Goal: Transaction & Acquisition: Purchase product/service

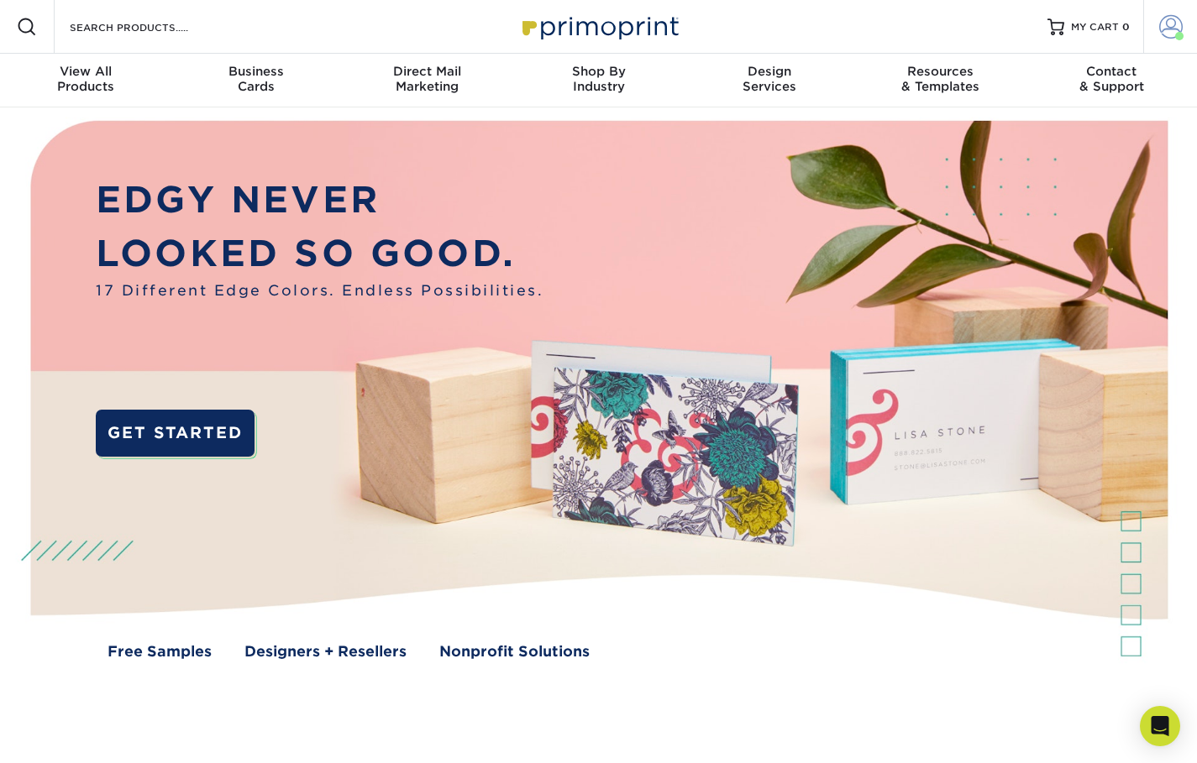
click at [1171, 25] on span at bounding box center [1171, 27] width 24 height 24
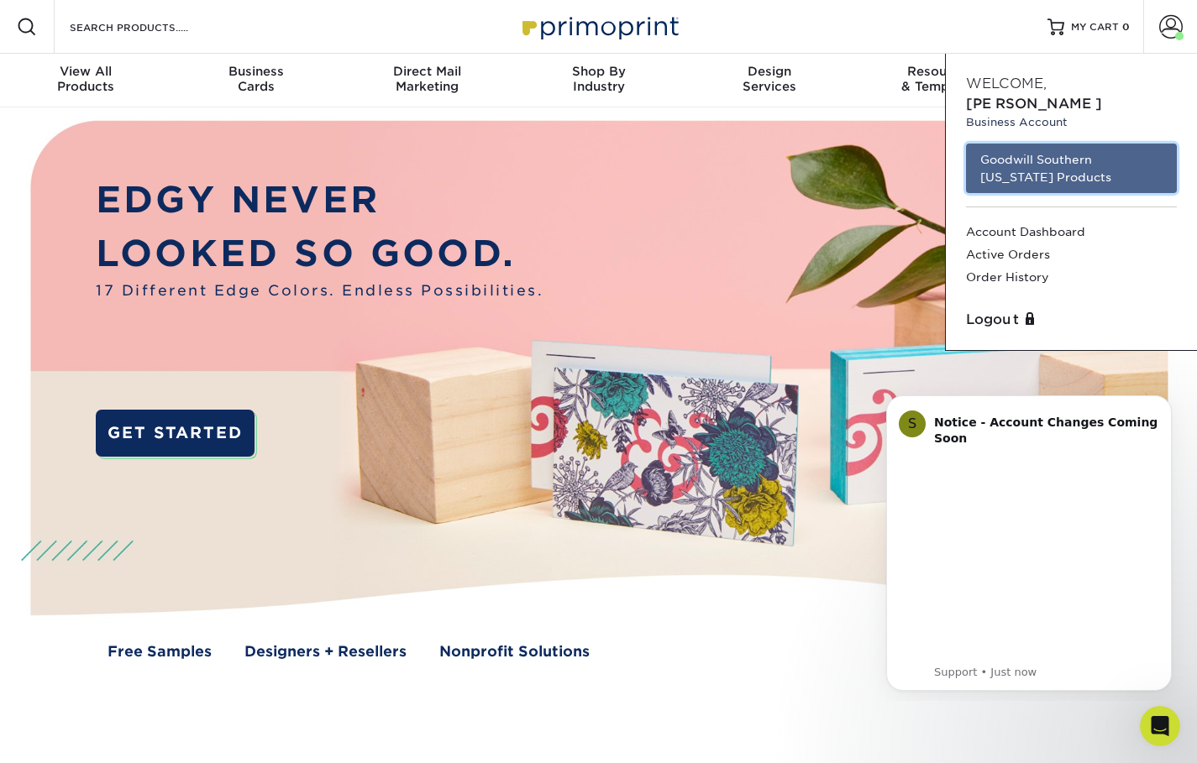
click at [984, 160] on link "Goodwill Southern [US_STATE] Products" at bounding box center [1071, 169] width 211 height 50
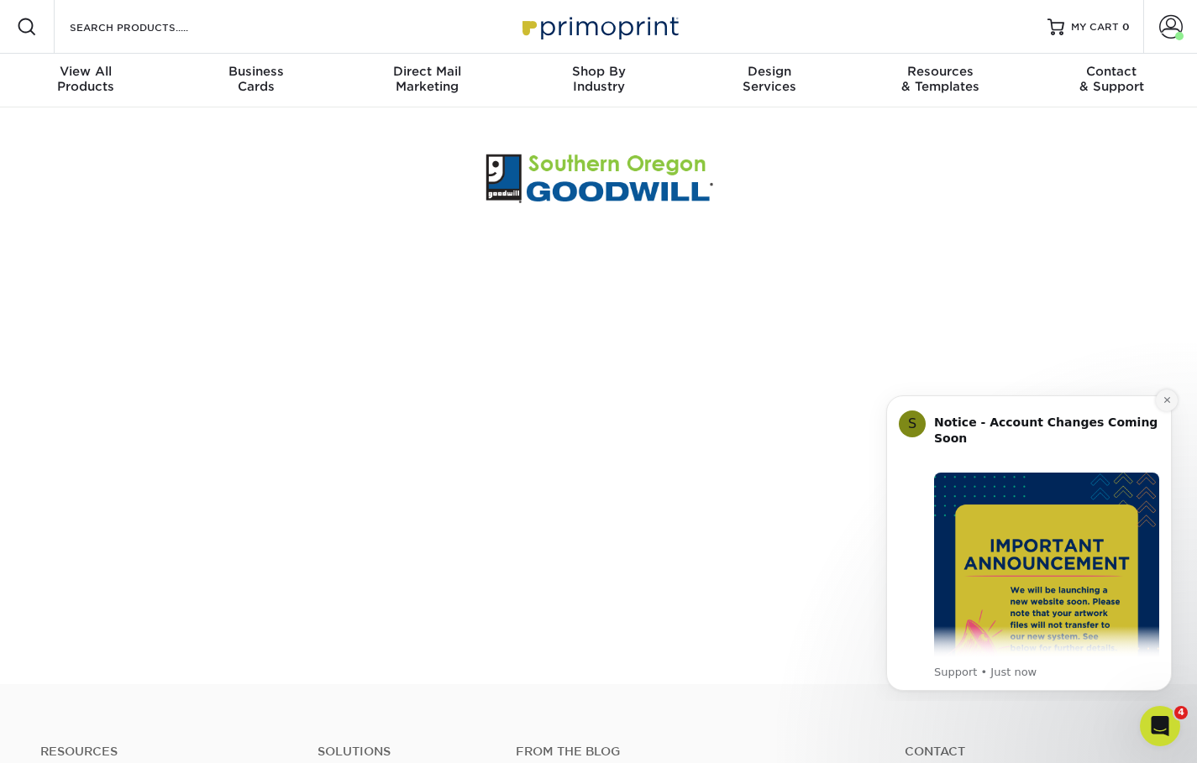
click at [1165, 401] on icon "Dismiss notification" at bounding box center [1166, 400] width 9 height 9
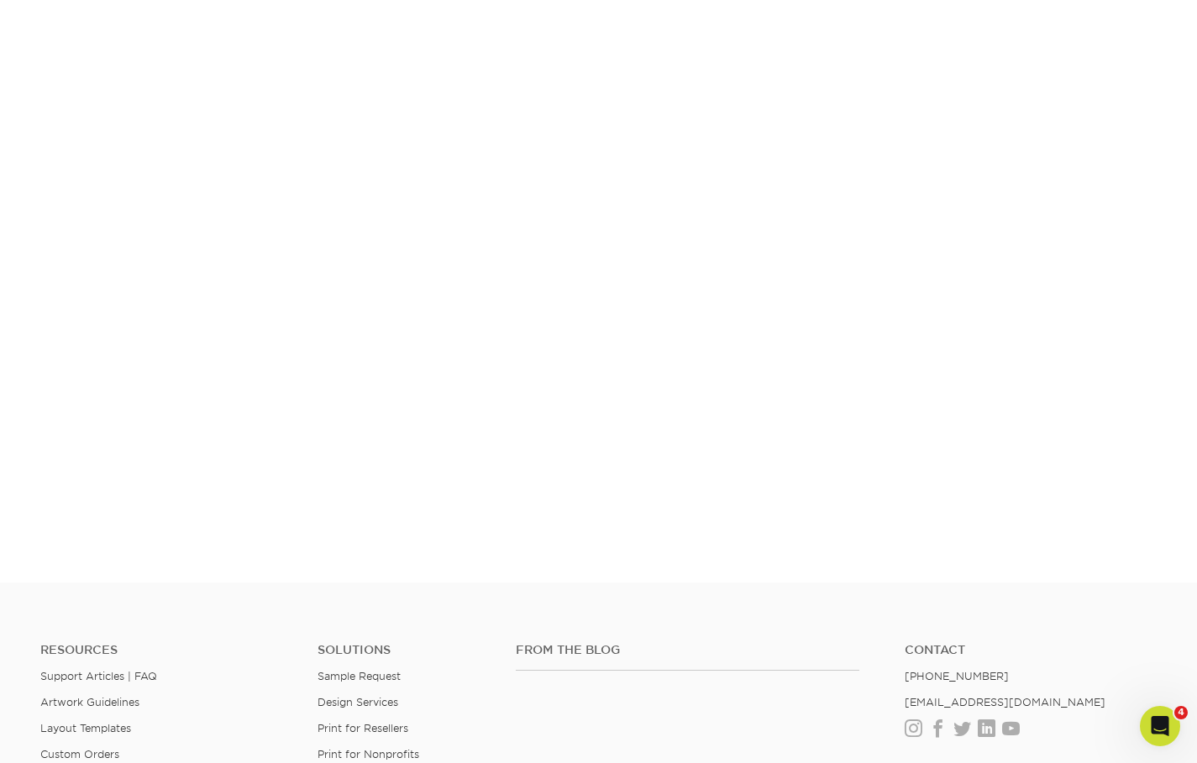
scroll to position [164, 0]
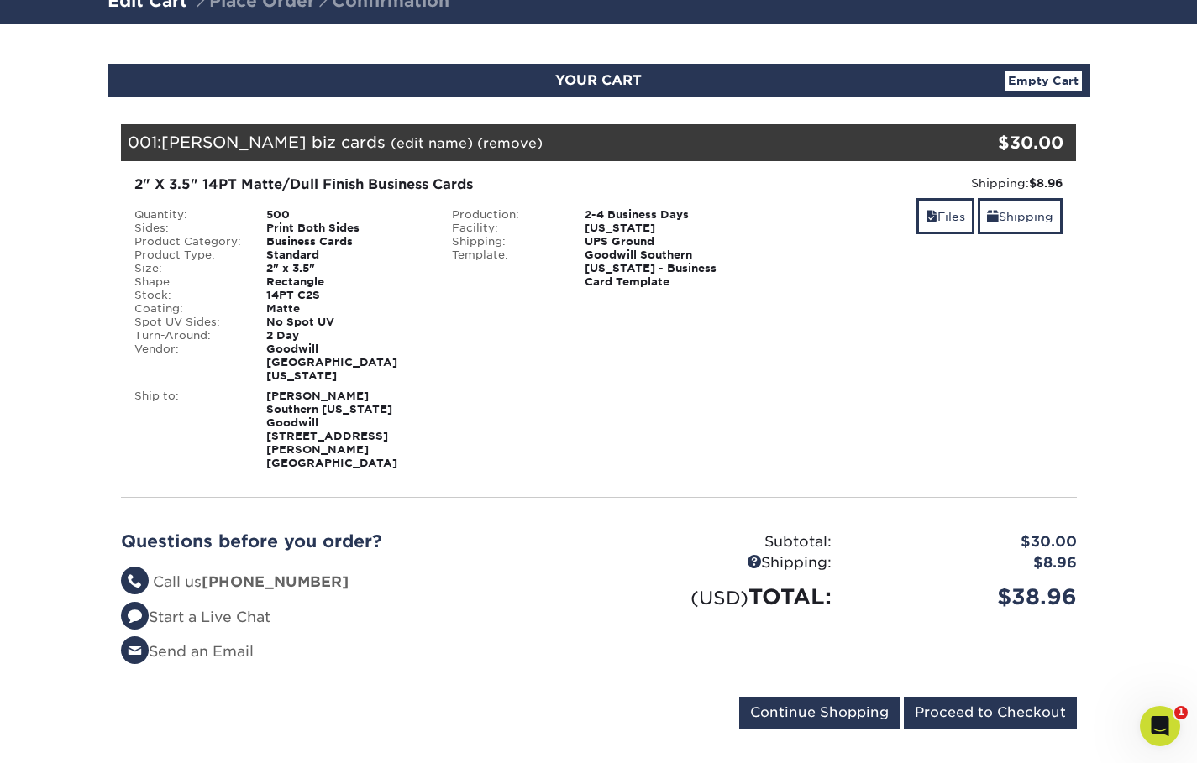
scroll to position [168, 0]
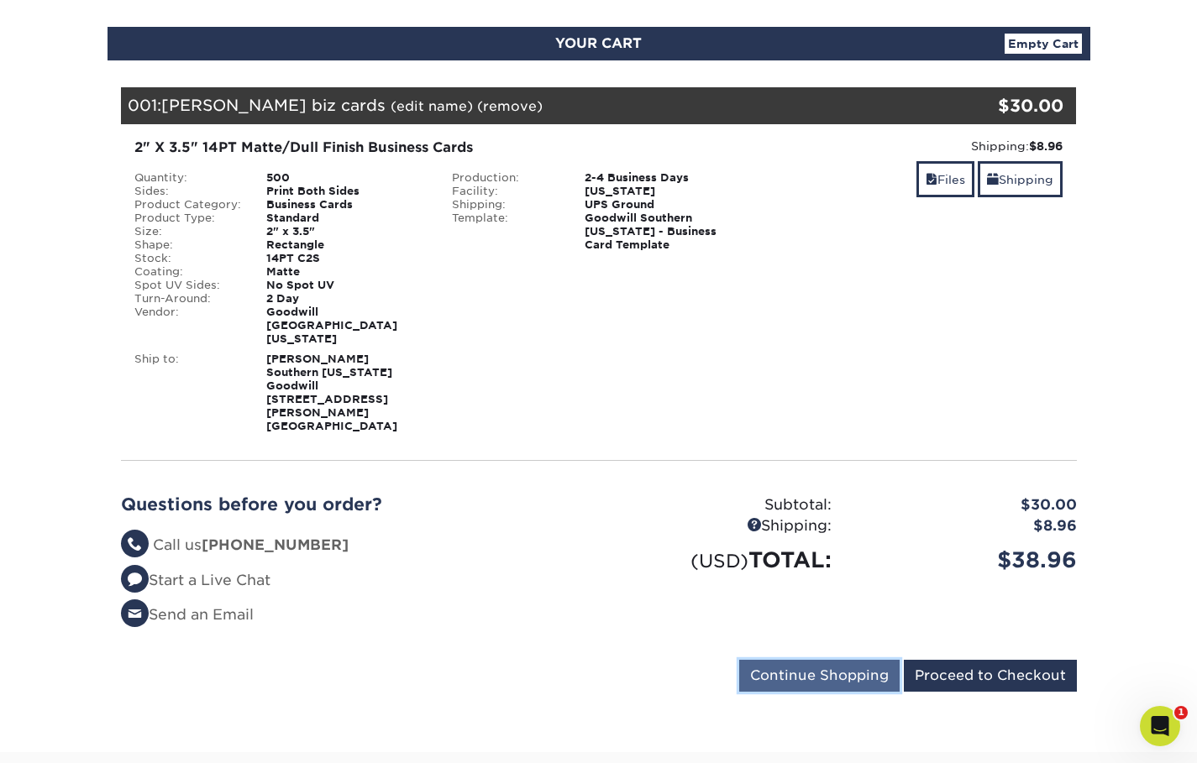
click at [825, 660] on input "Continue Shopping" at bounding box center [819, 676] width 160 height 32
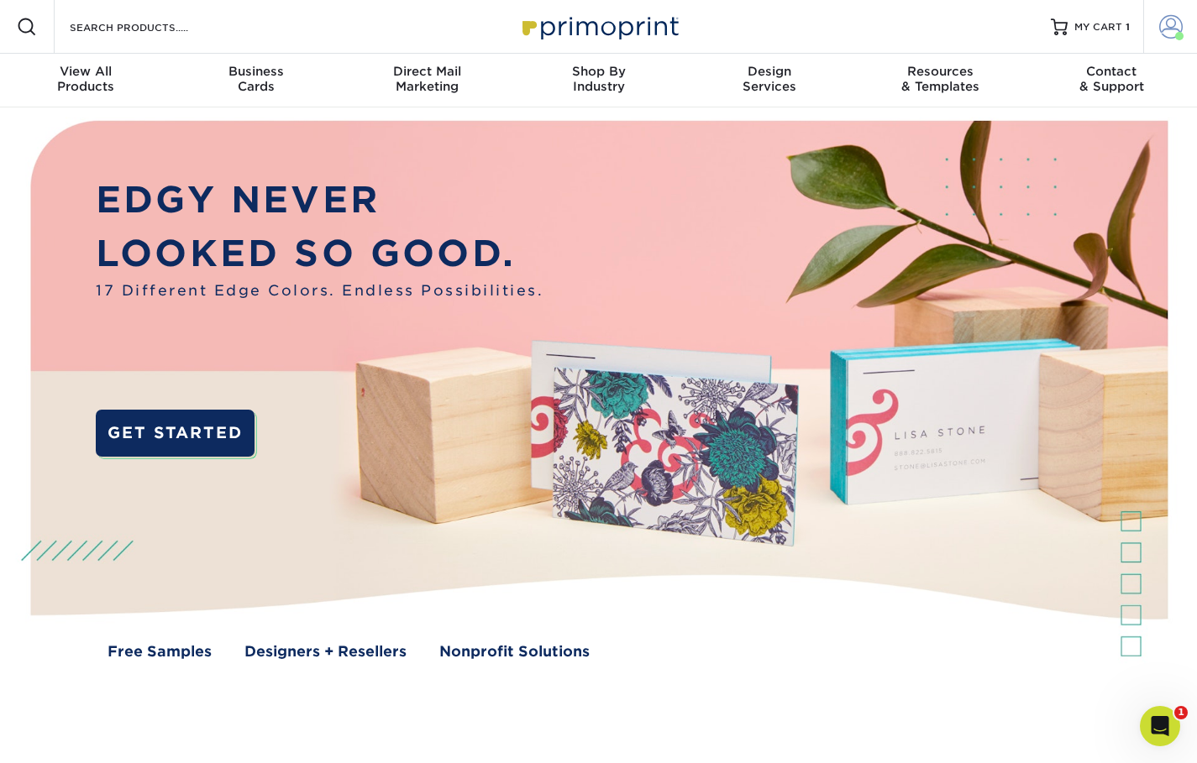
click at [1164, 33] on span at bounding box center [1171, 27] width 24 height 24
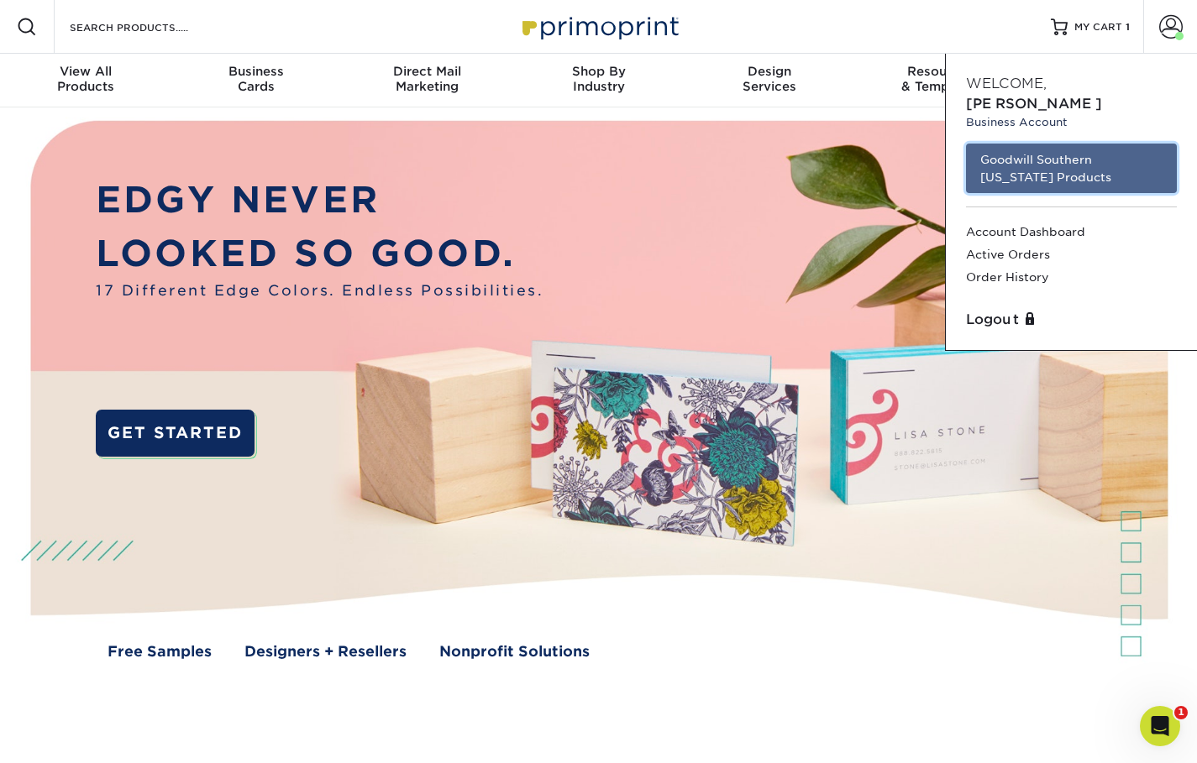
click at [1009, 155] on link "Goodwill Southern [US_STATE] Products" at bounding box center [1071, 169] width 211 height 50
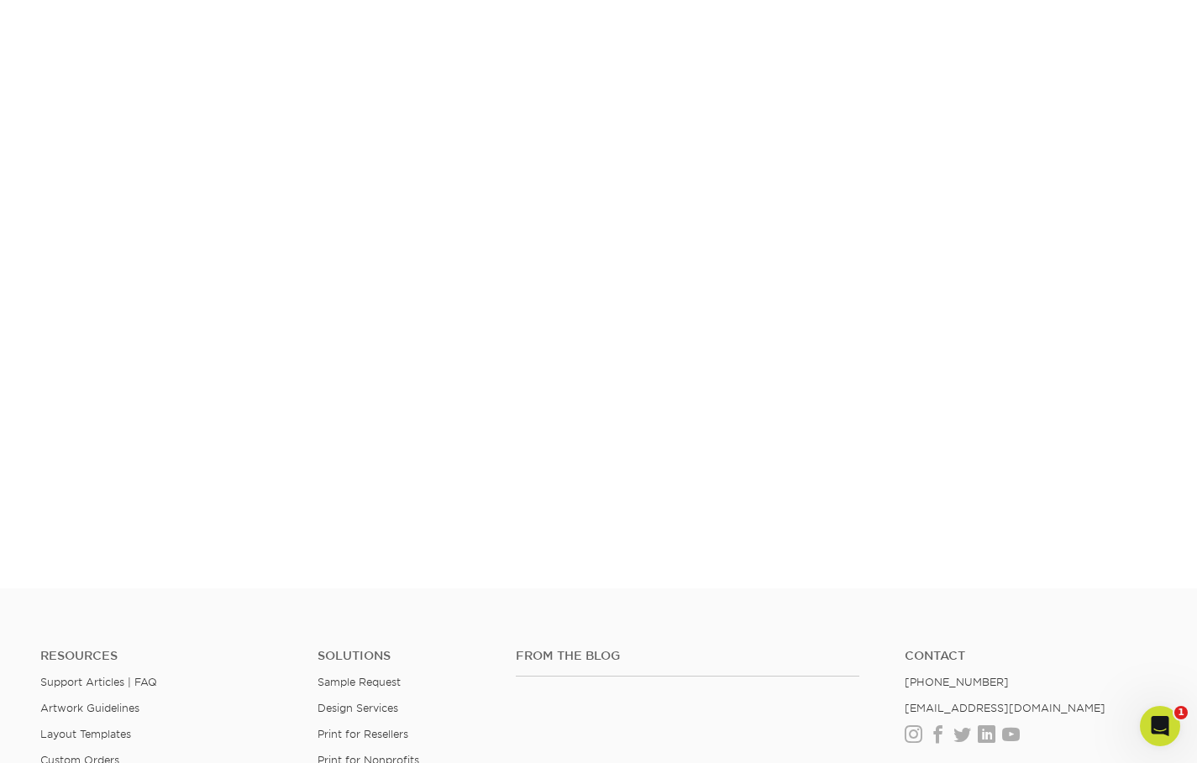
scroll to position [248, 0]
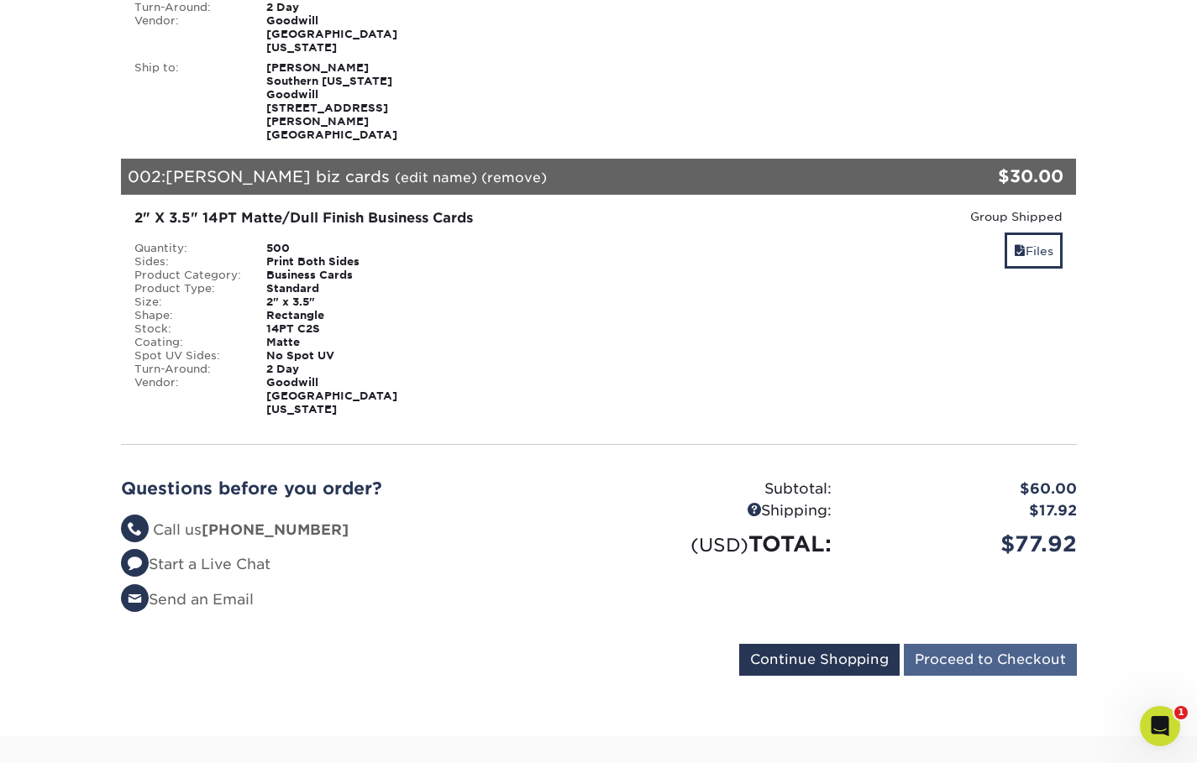
scroll to position [504, 0]
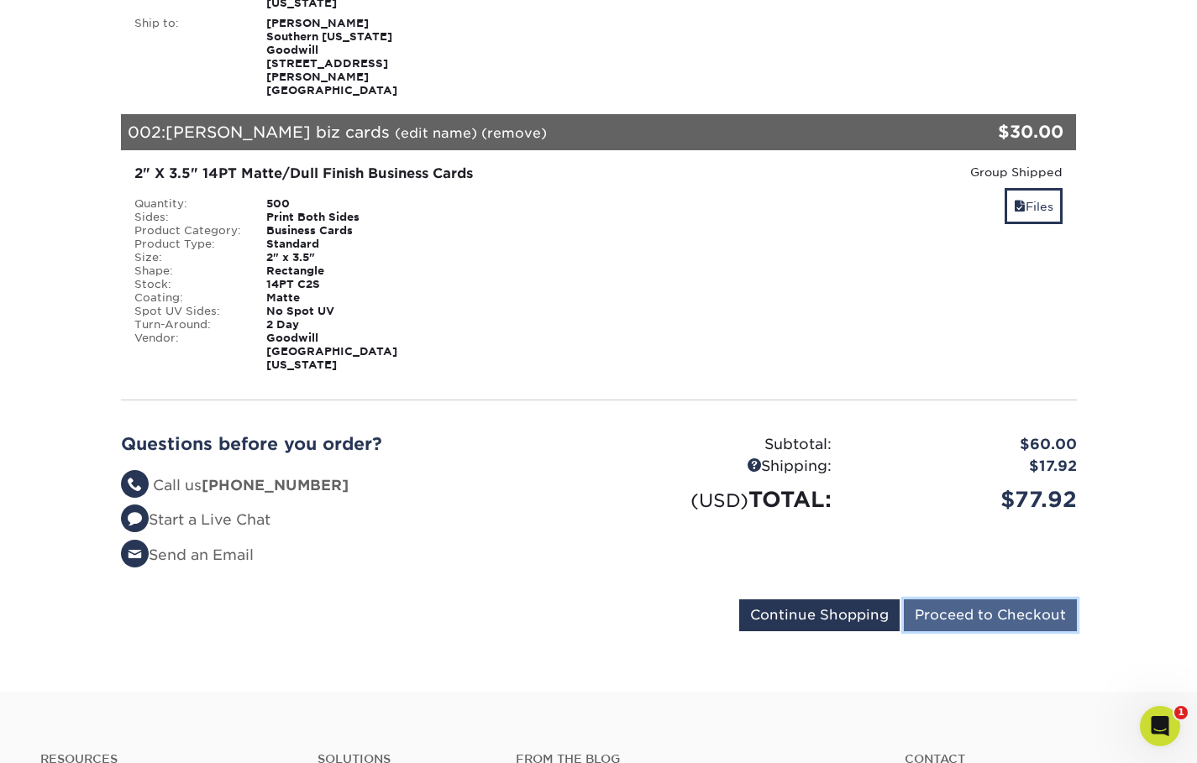
click at [1025, 600] on input "Proceed to Checkout" at bounding box center [990, 616] width 173 height 32
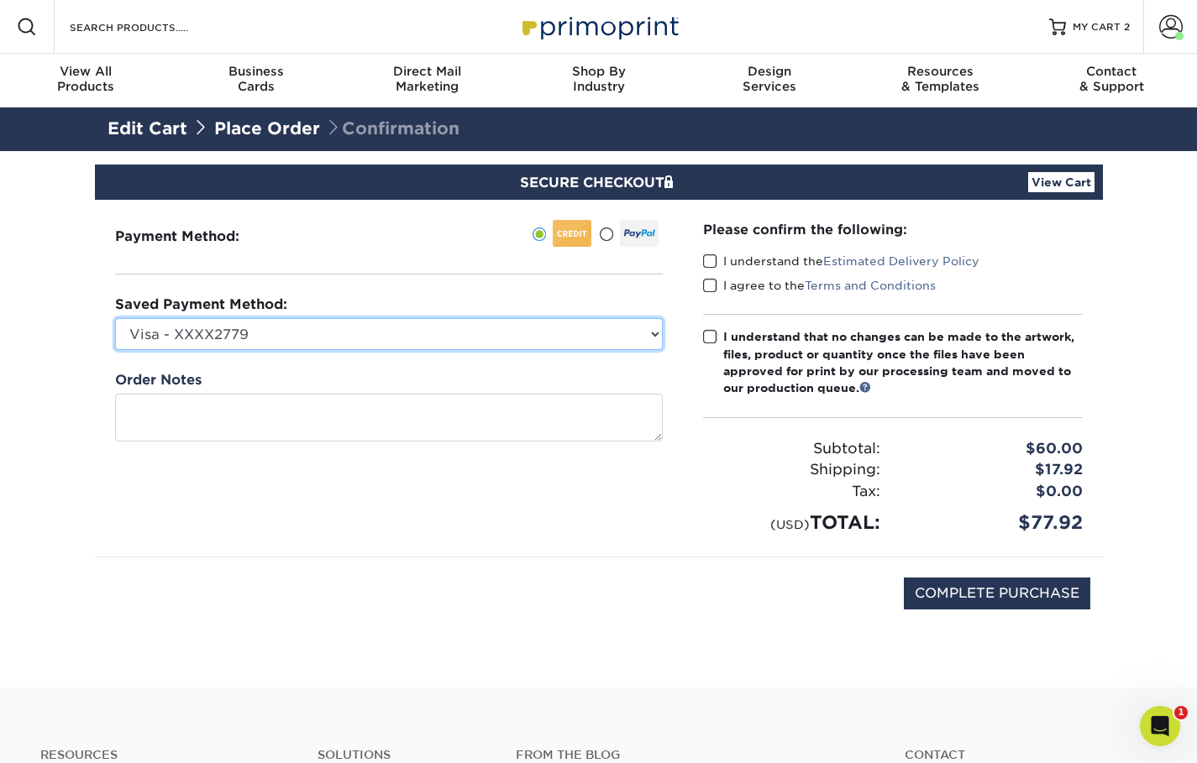
click at [654, 338] on select "Visa - XXXX2779 Visa - XXXX9814 Visa - XXXX9756 MasterCard - XXXX4532 New Credi…" at bounding box center [389, 334] width 548 height 32
select select "73422"
click at [115, 318] on select "Visa - XXXX2779 Visa - XXXX9814 Visa - XXXX9756 MasterCard - XXXX4532 New Credi…" at bounding box center [389, 334] width 548 height 32
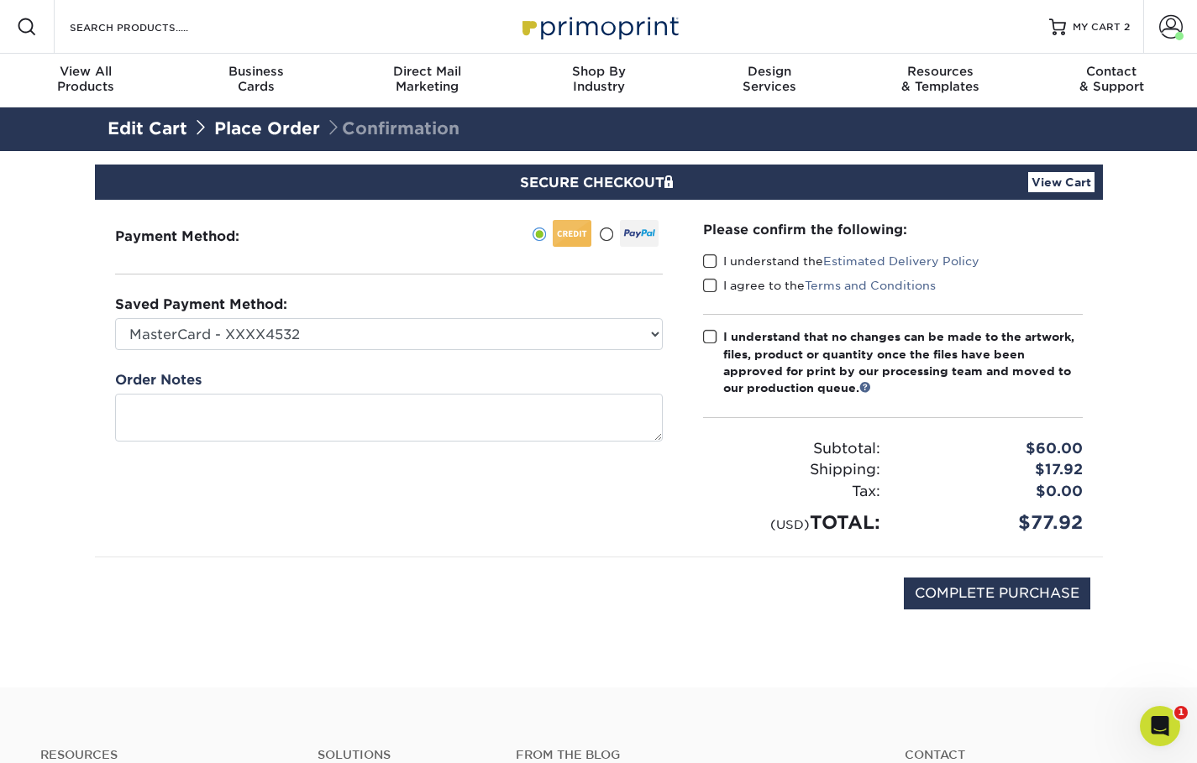
click at [707, 260] on span at bounding box center [710, 262] width 14 height 16
click at [0, 0] on input "I understand the Estimated Delivery Policy" at bounding box center [0, 0] width 0 height 0
click at [713, 280] on span at bounding box center [710, 286] width 14 height 16
click at [0, 0] on input "I agree to the Terms and Conditions" at bounding box center [0, 0] width 0 height 0
drag, startPoint x: 712, startPoint y: 339, endPoint x: 722, endPoint y: 361, distance: 24.0
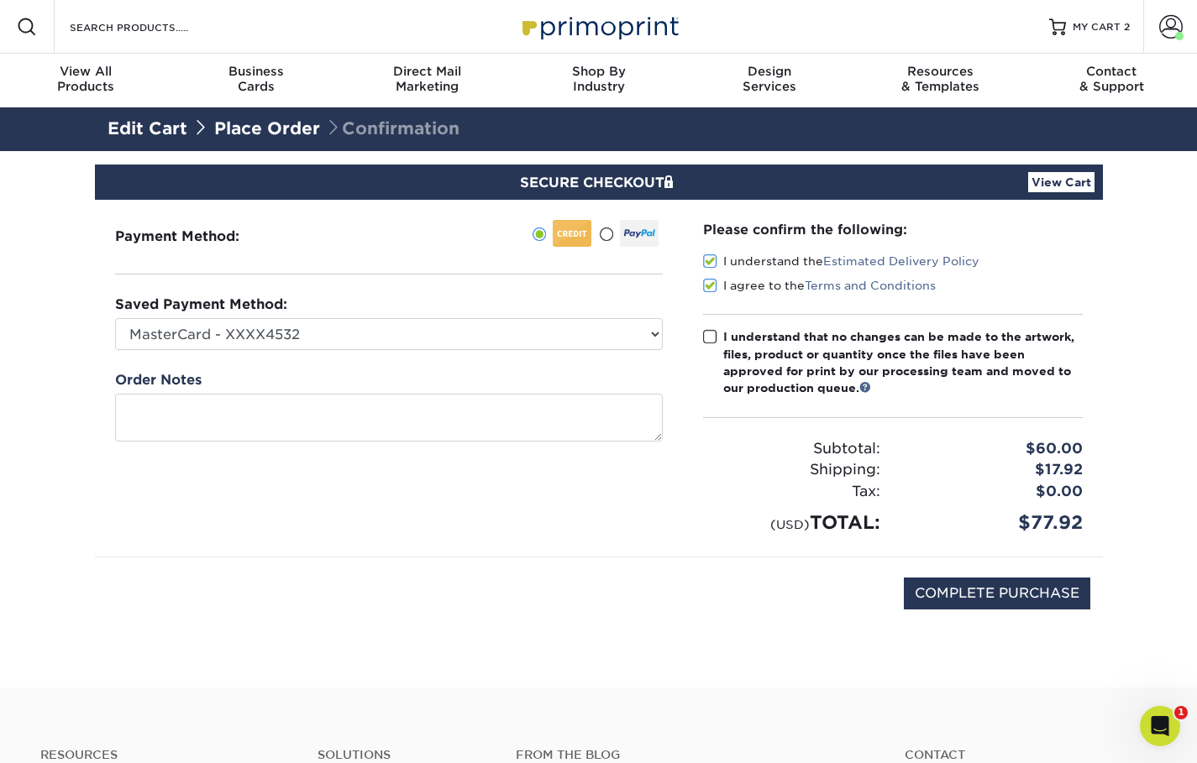
click at [714, 344] on span at bounding box center [710, 337] width 14 height 16
click at [0, 0] on input "I understand that no changes can be made to the artwork, files, product or quan…" at bounding box center [0, 0] width 0 height 0
click at [1018, 593] on input "COMPLETE PURCHASE" at bounding box center [997, 594] width 186 height 32
type input "PROCESSING, PLEASE WAIT..."
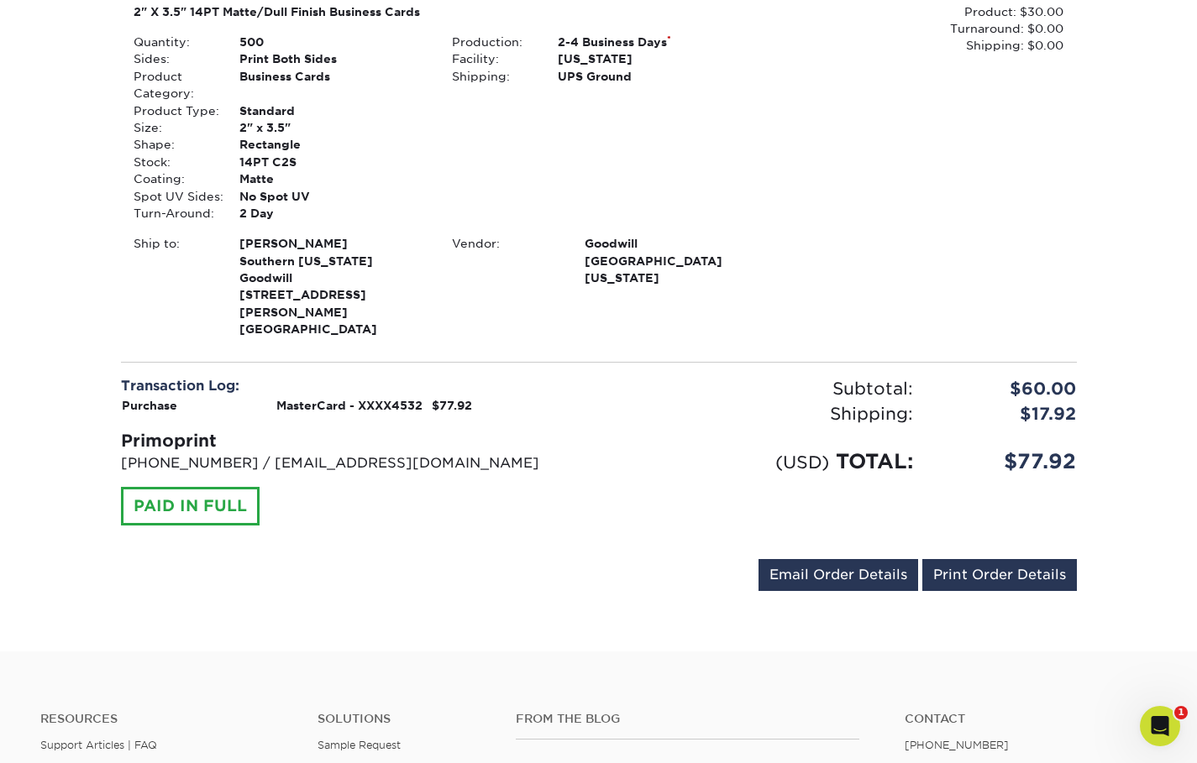
scroll to position [756, 0]
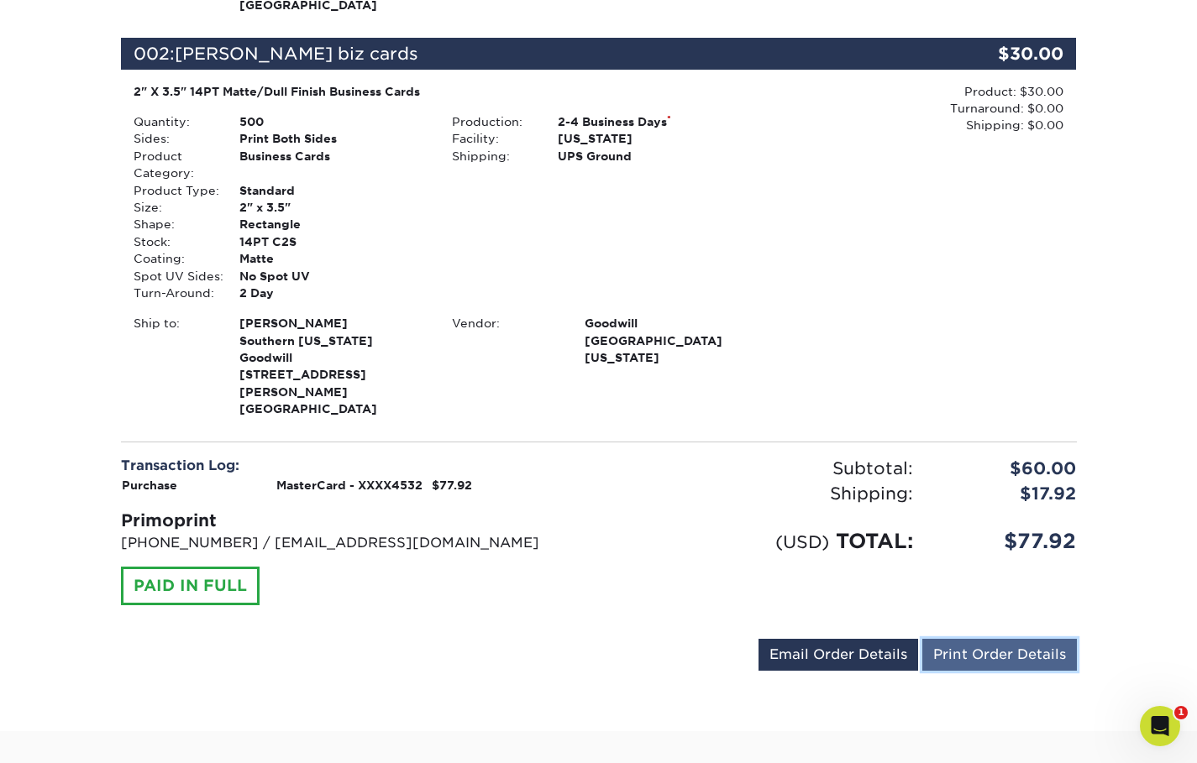
click at [1018, 639] on link "Print Order Details" at bounding box center [999, 655] width 155 height 32
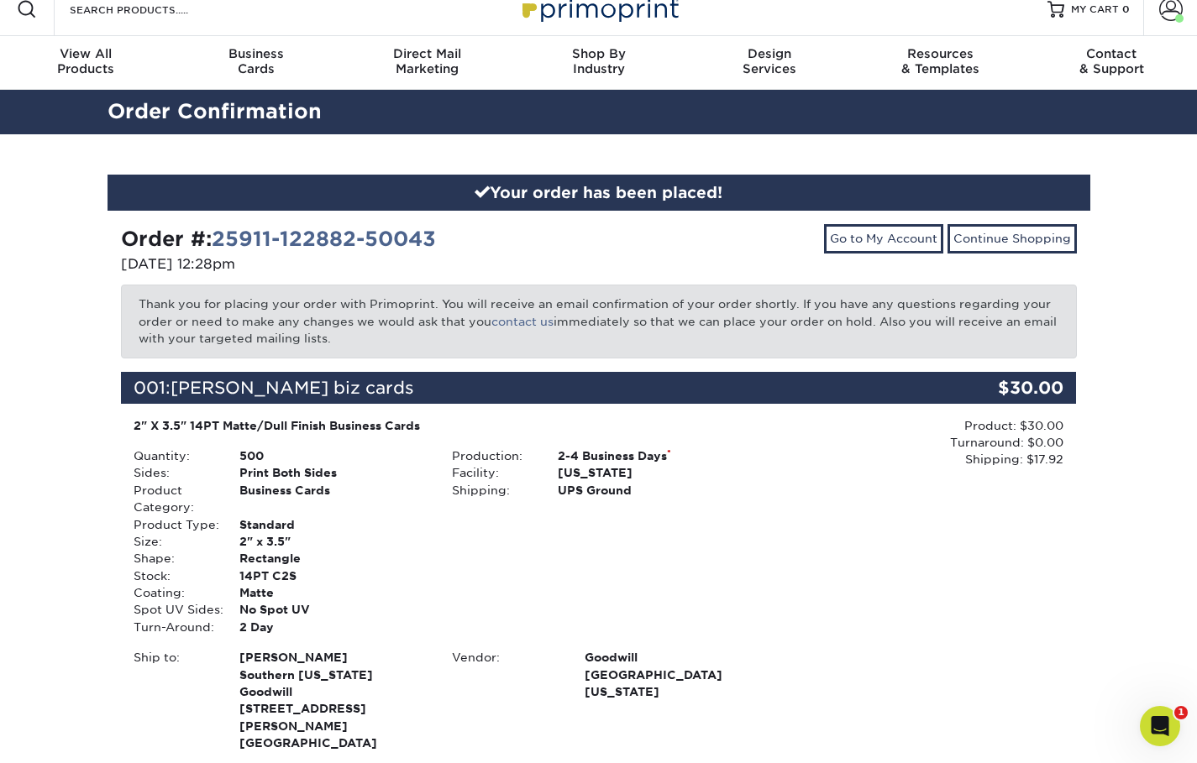
scroll to position [0, 0]
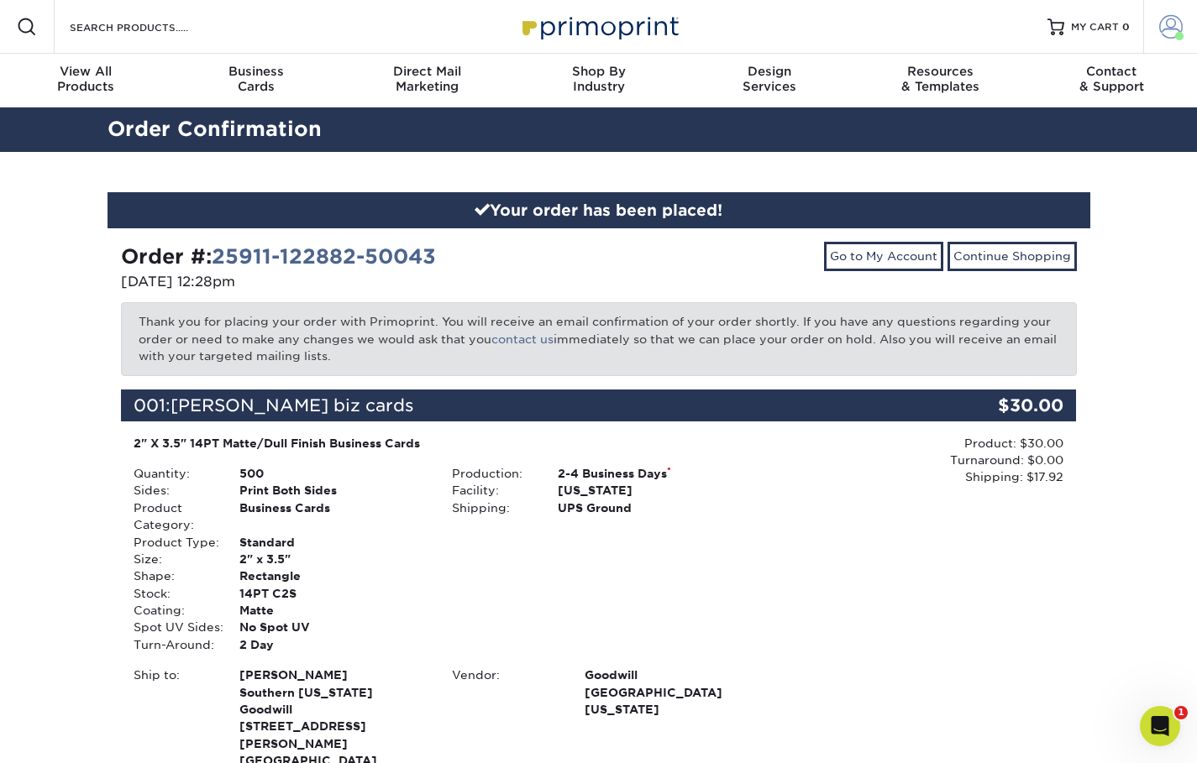
click at [1173, 26] on span at bounding box center [1171, 27] width 24 height 24
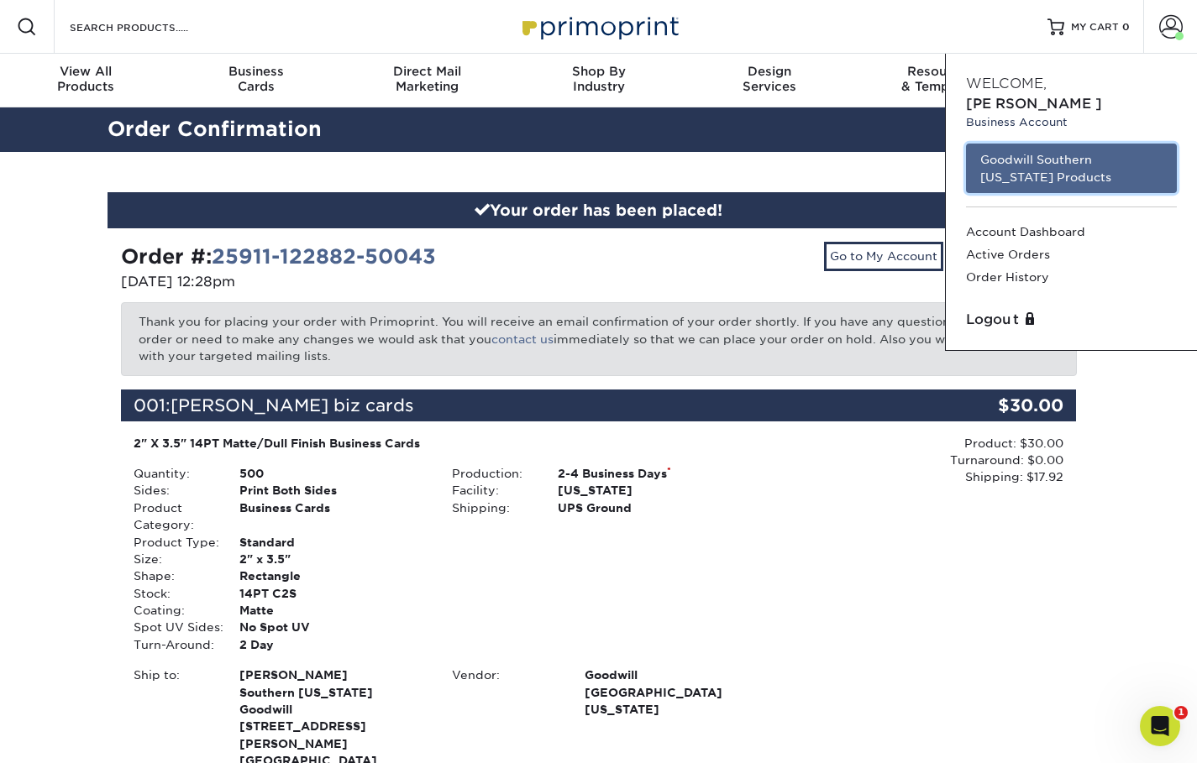
click at [1081, 144] on link "Goodwill Southern [US_STATE] Products" at bounding box center [1071, 169] width 211 height 50
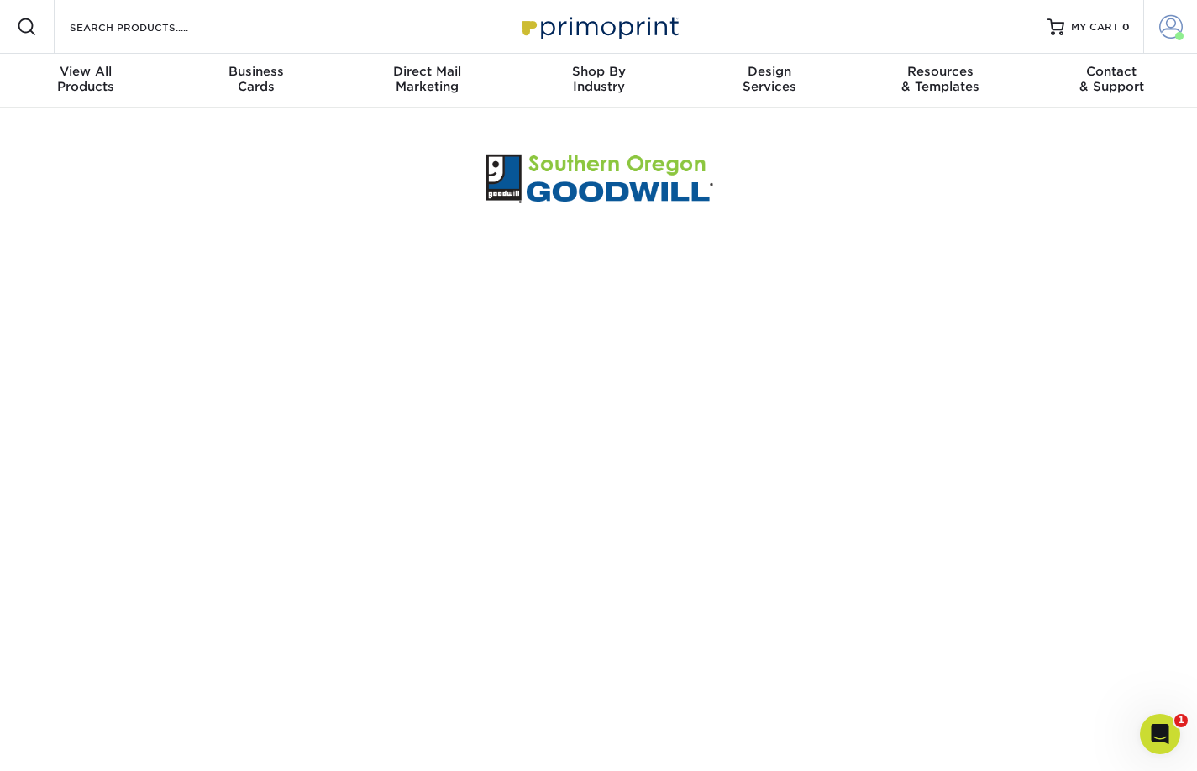
click at [1159, 26] on span at bounding box center [1171, 27] width 24 height 24
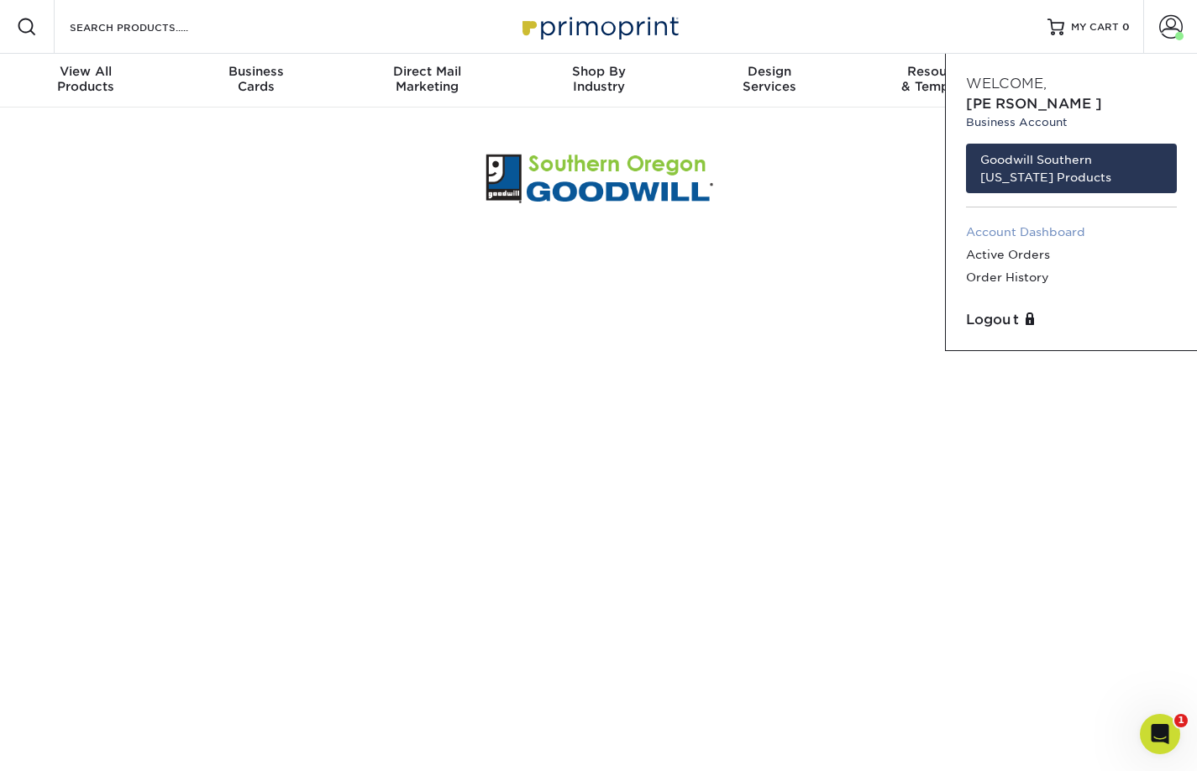
click at [1061, 221] on link "Account Dashboard" at bounding box center [1071, 232] width 211 height 23
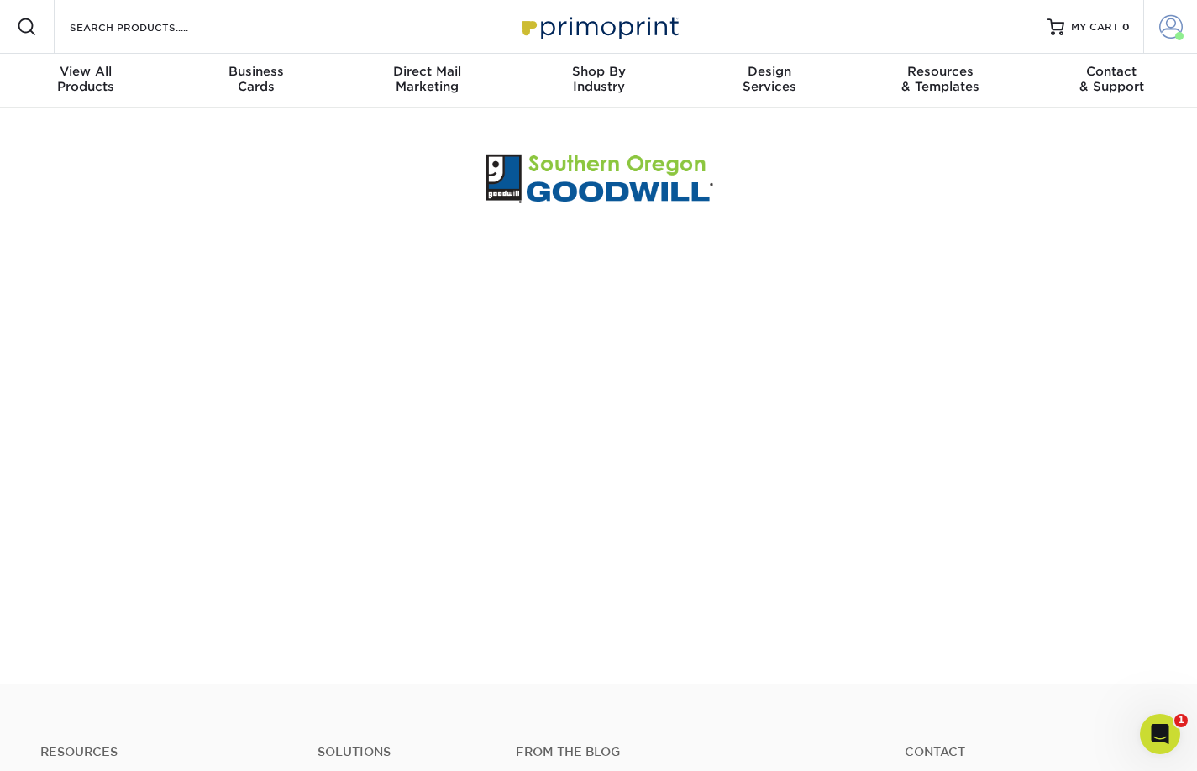
click at [1173, 31] on span at bounding box center [1171, 27] width 24 height 24
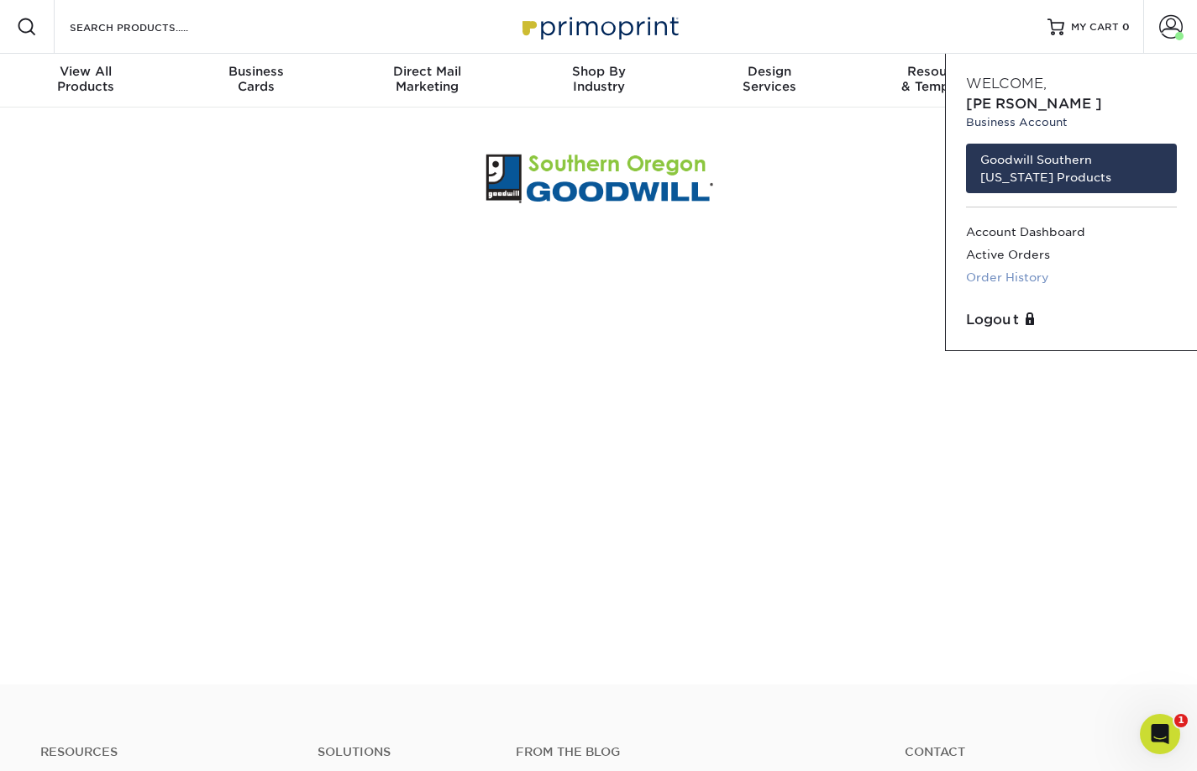
click at [1025, 266] on link "Order History" at bounding box center [1071, 277] width 211 height 23
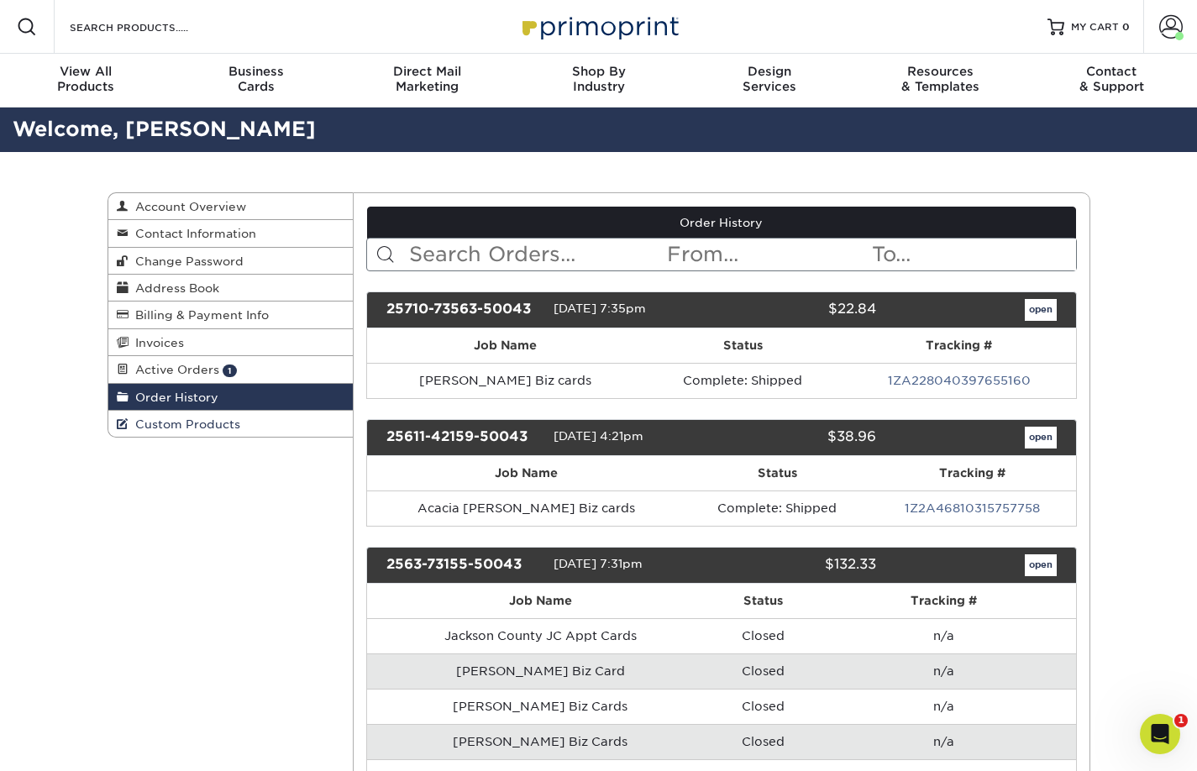
click at [202, 422] on span "Custom Products" at bounding box center [184, 423] width 112 height 13
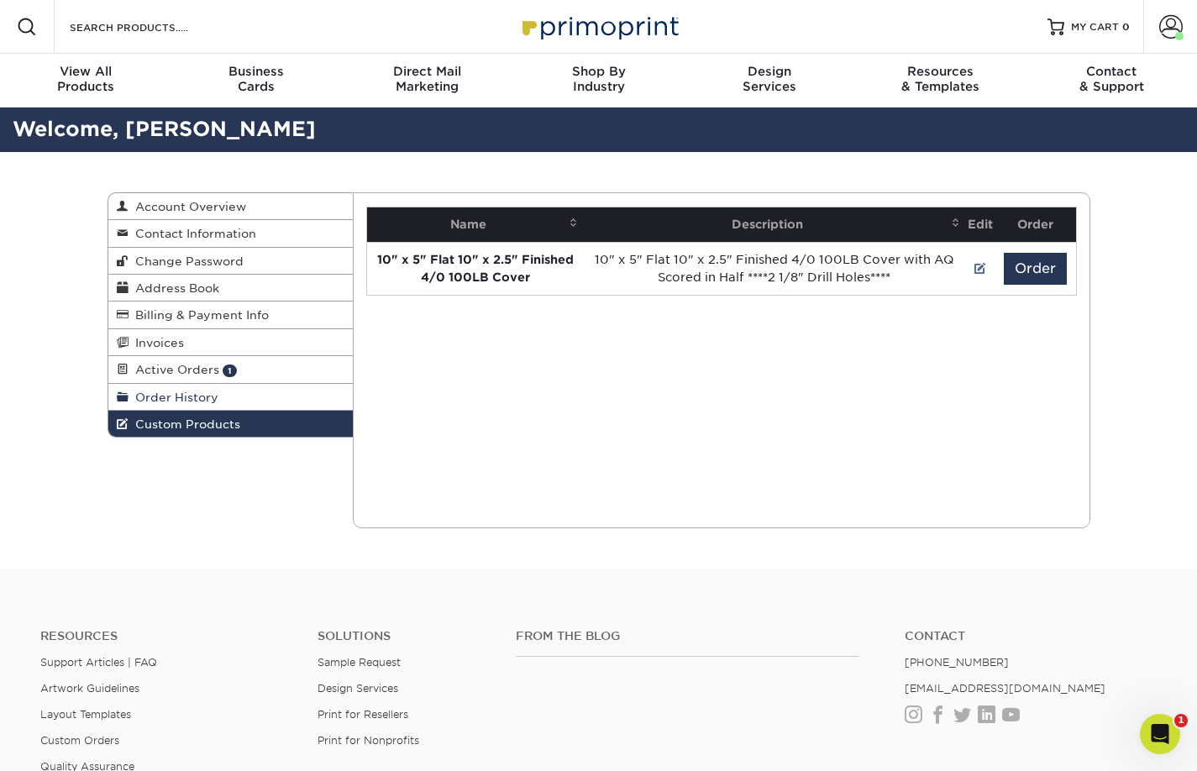
click at [193, 401] on span "Order History" at bounding box center [173, 396] width 90 height 13
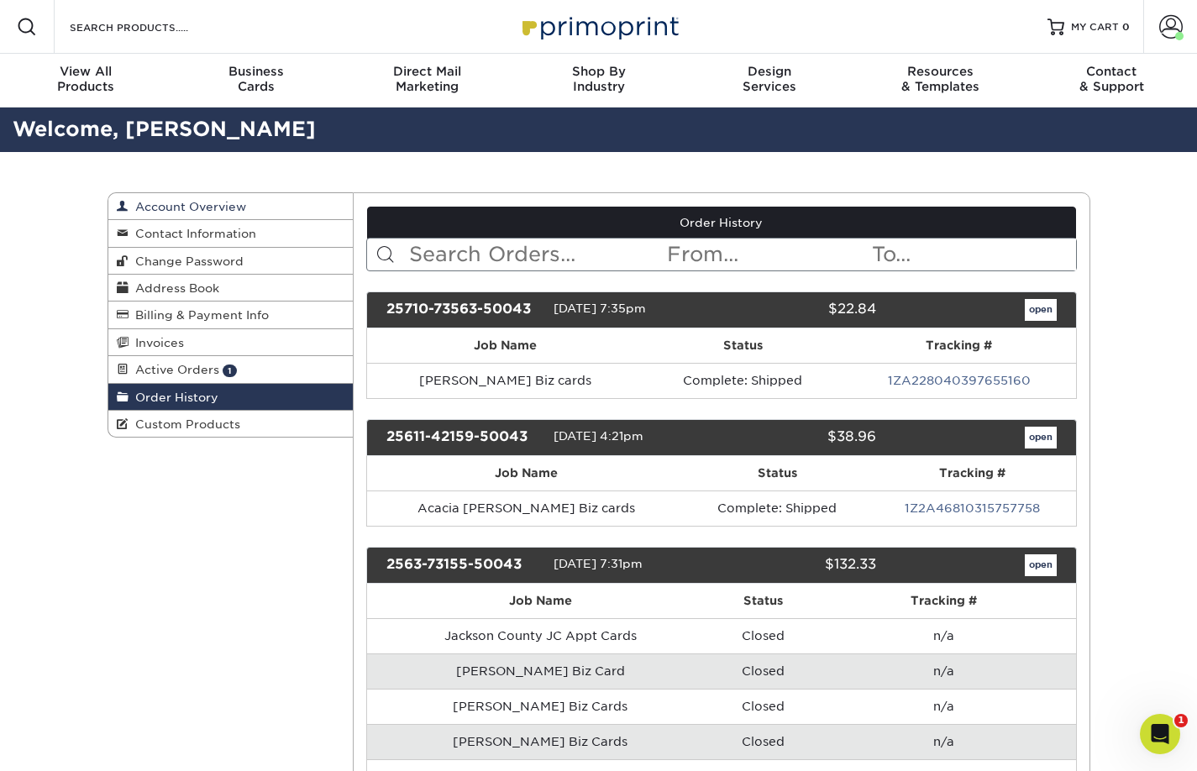
click at [207, 203] on span "Account Overview" at bounding box center [187, 206] width 118 height 13
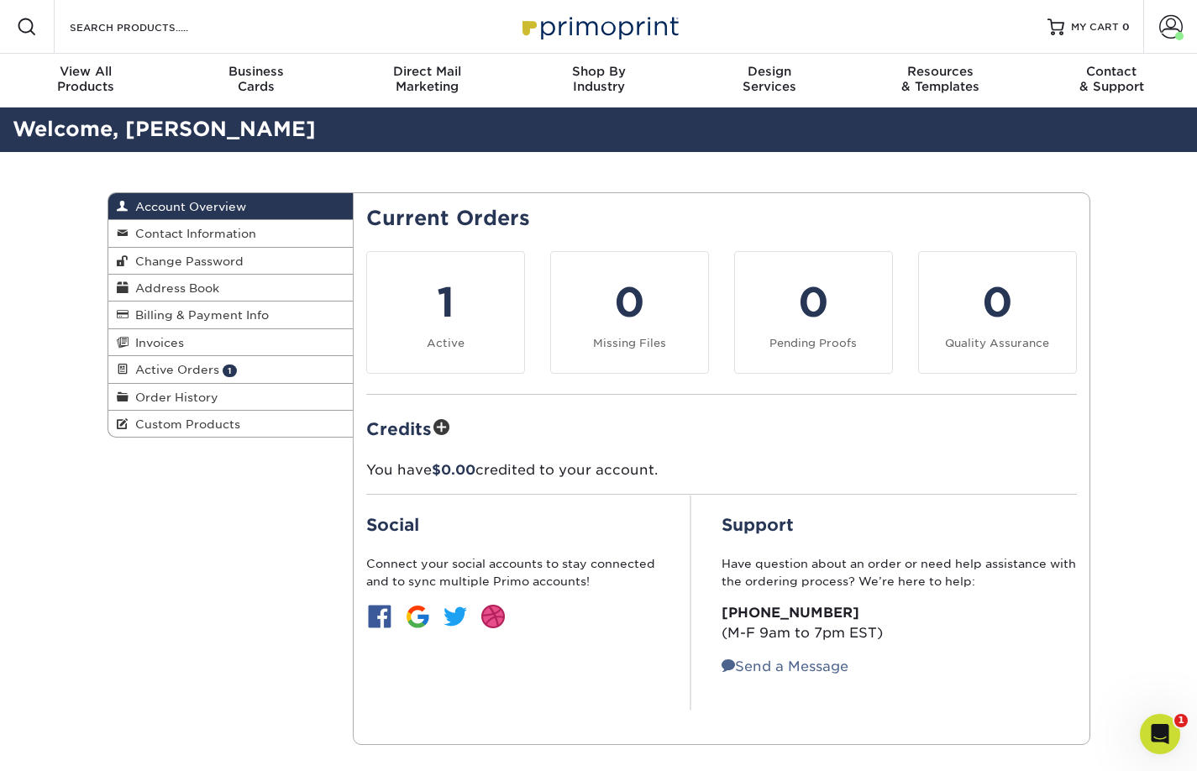
click at [1150, 297] on div "Account Overview Account Overview Contact Information Change Password Address B…" at bounding box center [598, 468] width 1197 height 633
click at [1160, 30] on span at bounding box center [1171, 27] width 24 height 24
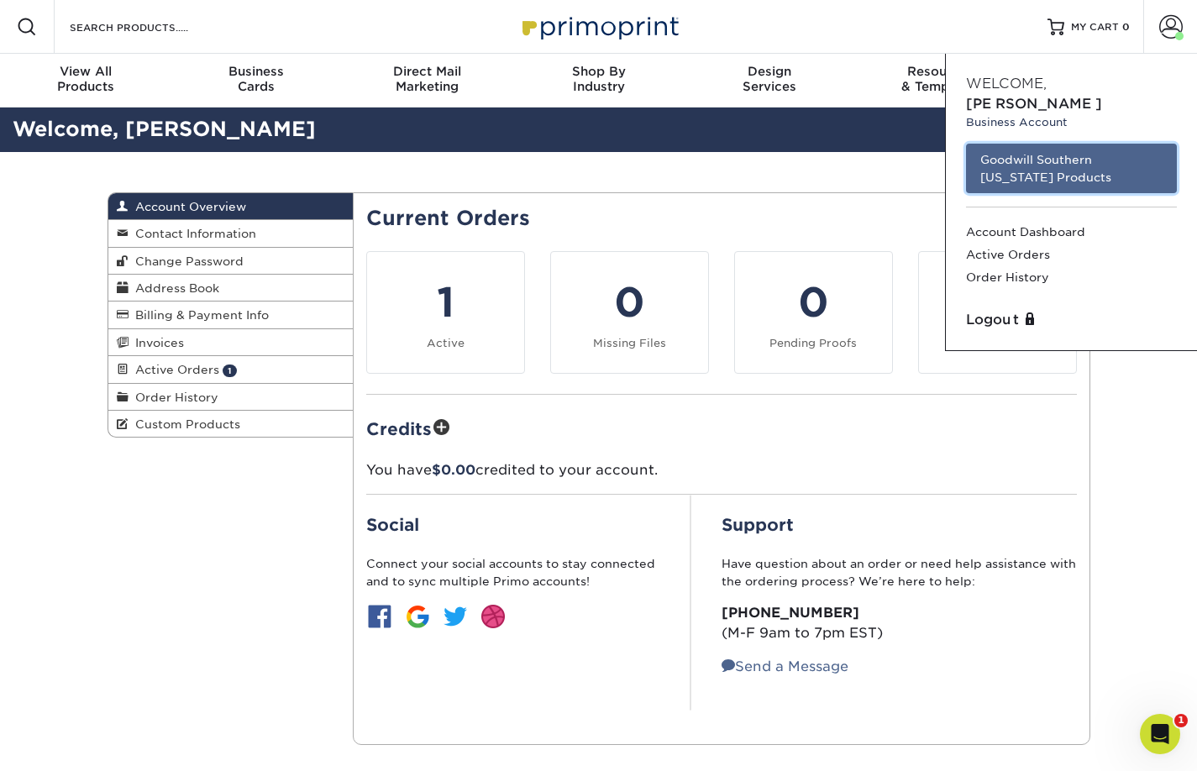
click at [1017, 154] on link "Goodwill Southern [US_STATE] Products" at bounding box center [1071, 169] width 211 height 50
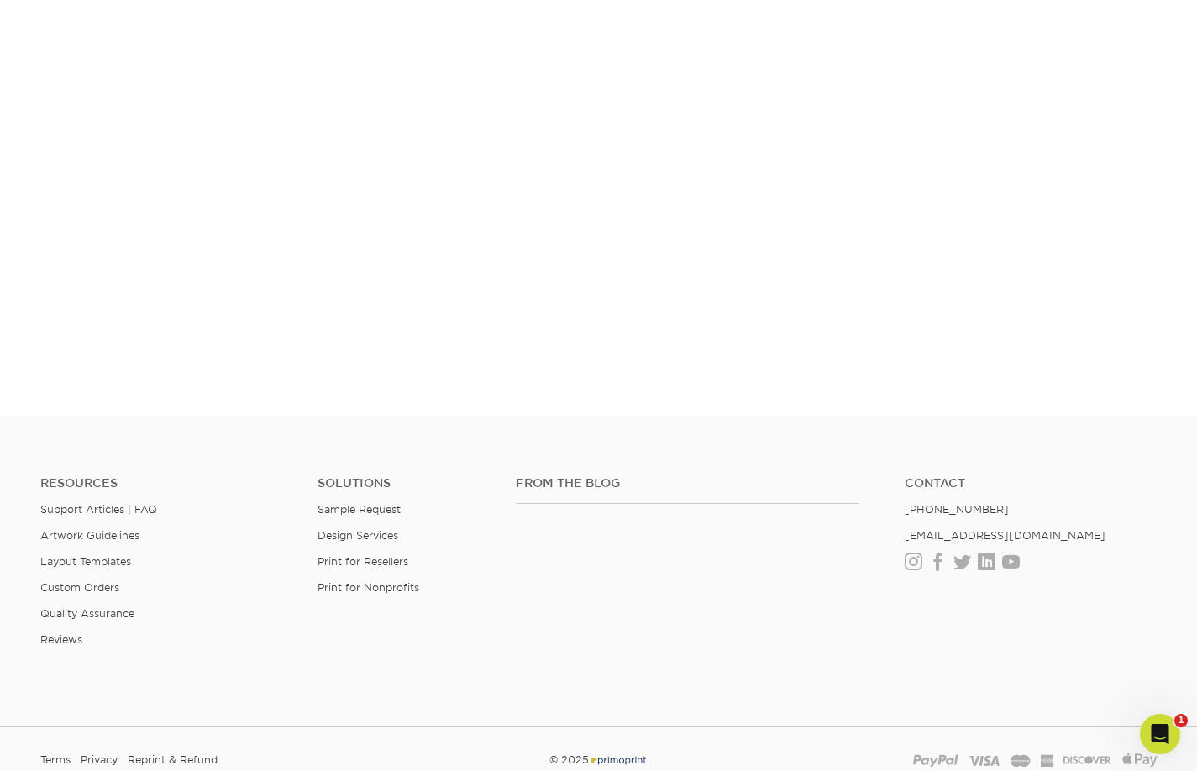
scroll to position [336, 0]
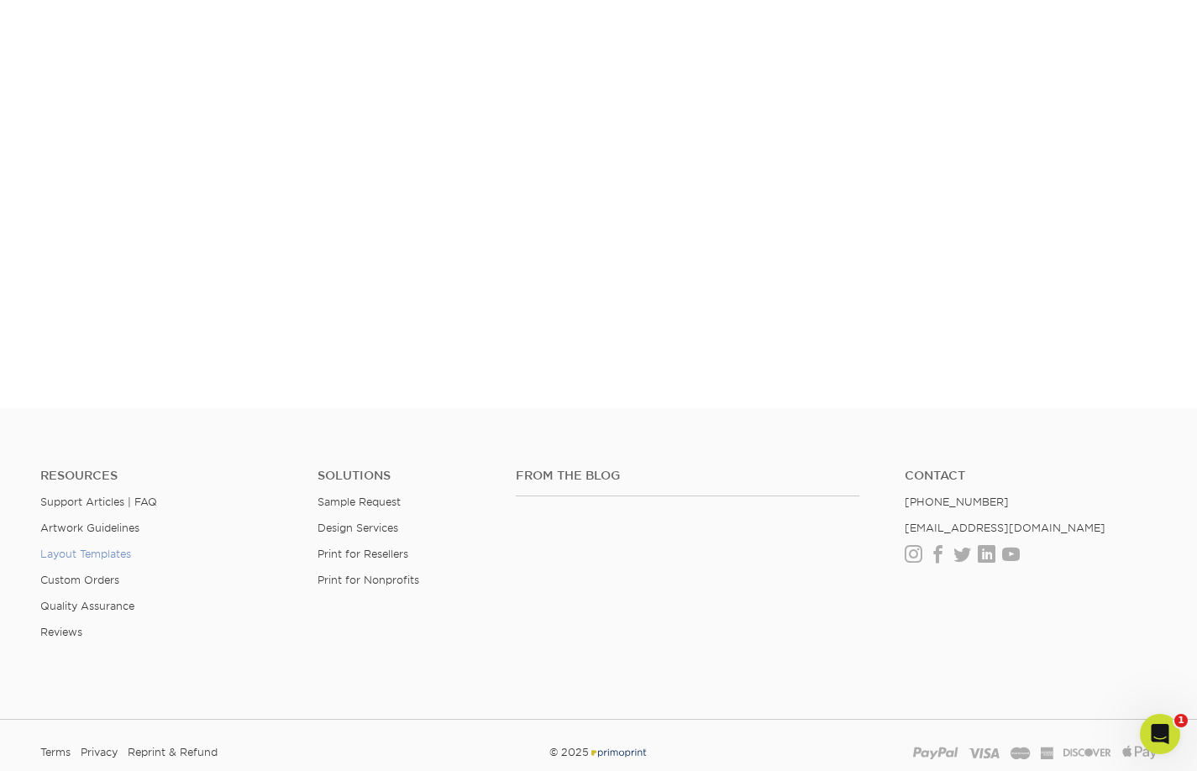
click at [79, 550] on link "Layout Templates" at bounding box center [85, 554] width 91 height 13
